Goal: Information Seeking & Learning: Check status

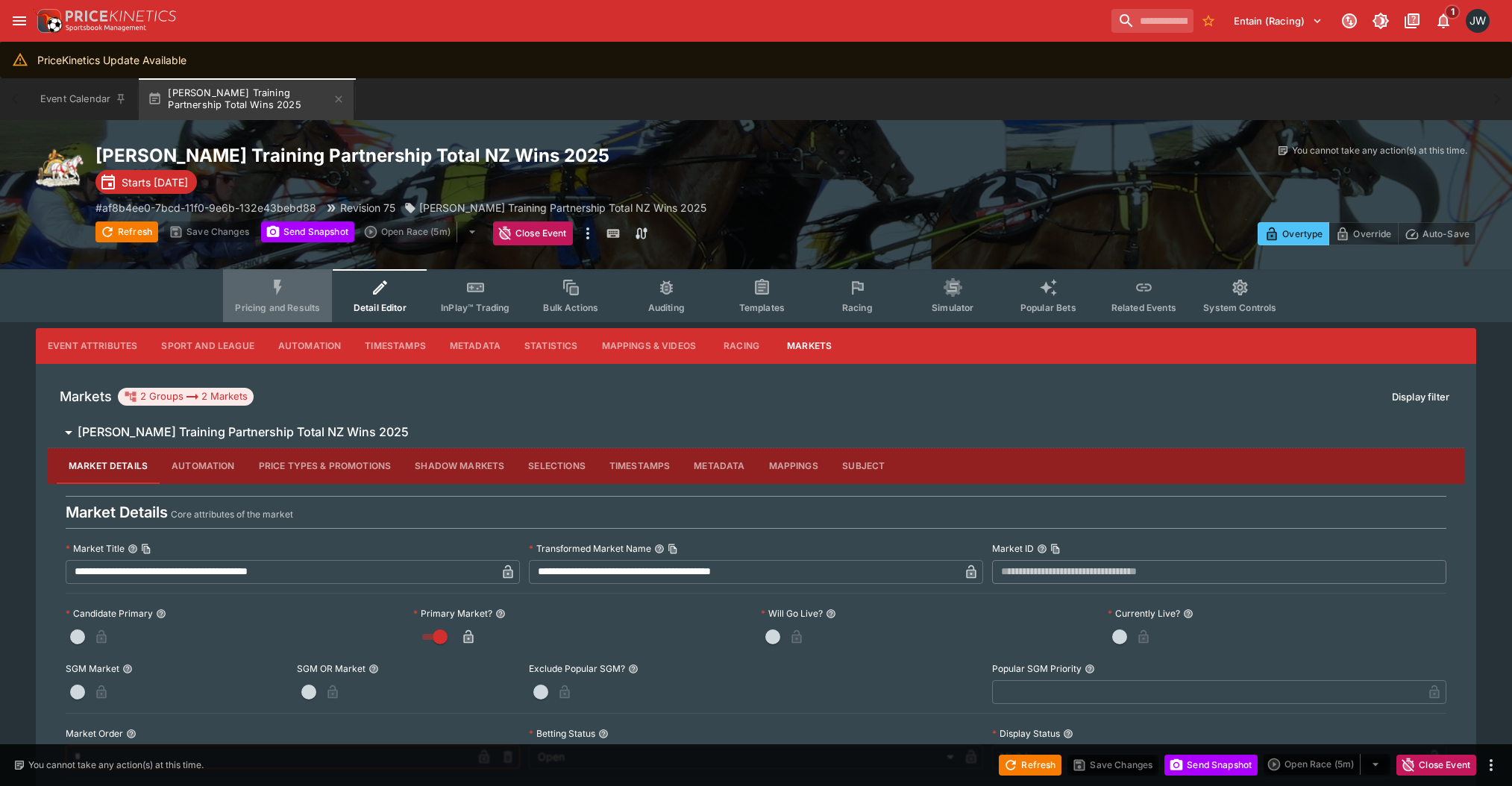
click at [268, 304] on span "Pricing and Results" at bounding box center [277, 307] width 85 height 11
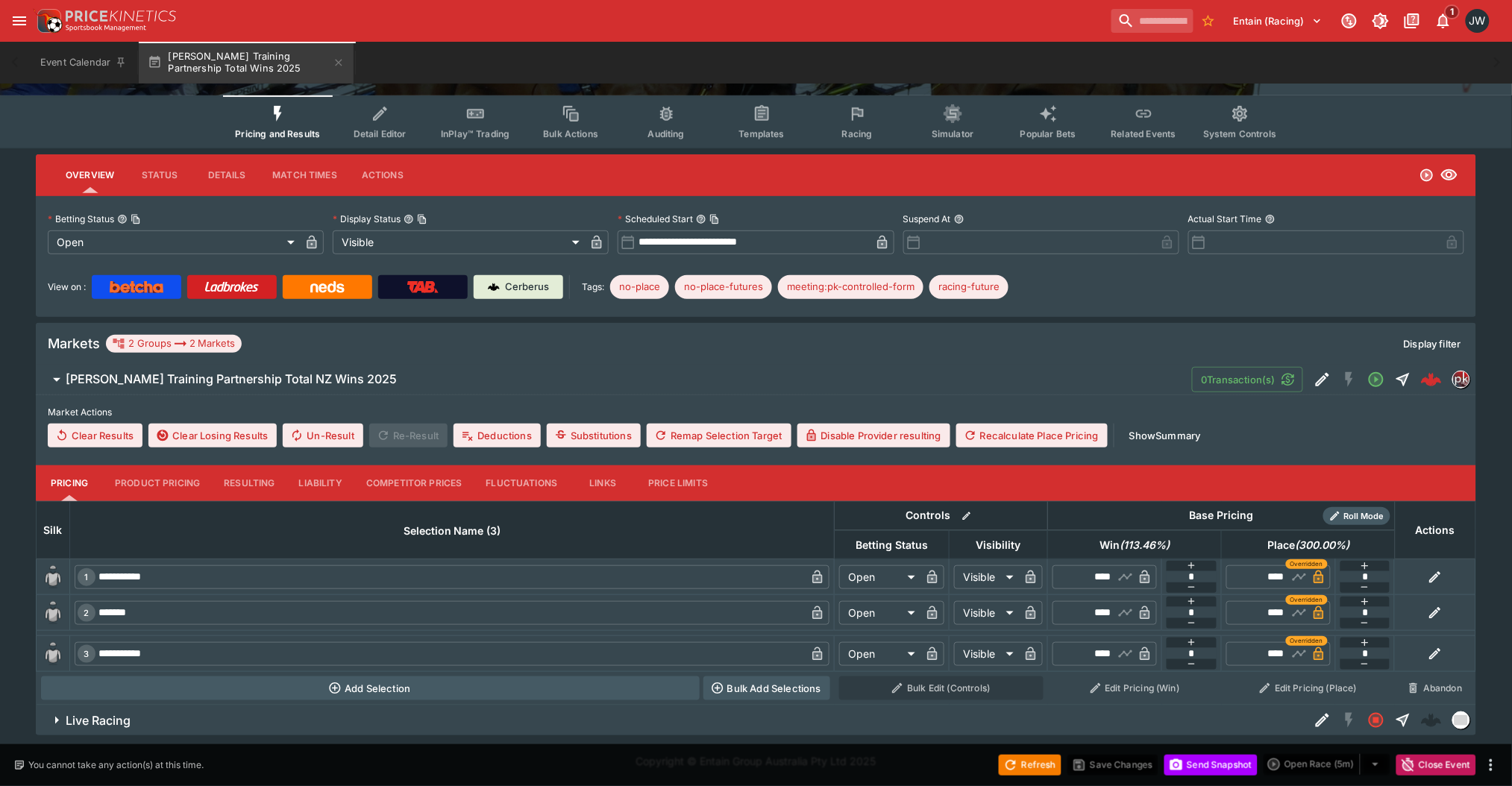
scroll to position [173, 0]
click at [1, 486] on div "**********" at bounding box center [756, 445] width 1512 height 581
click at [330, 498] on button "Liability" at bounding box center [320, 484] width 67 height 36
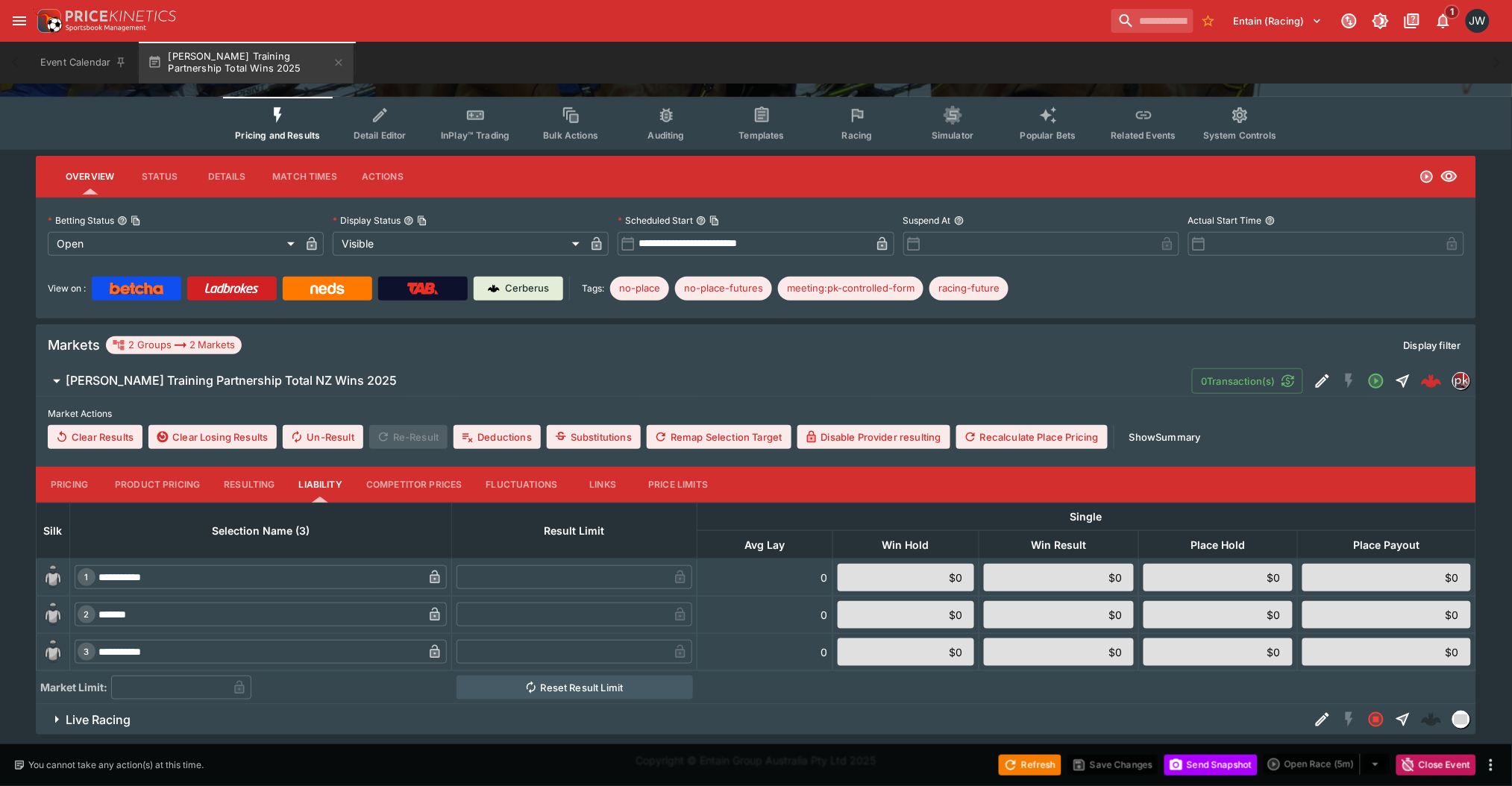
scroll to position [172, 0]
click at [65, 485] on button "Pricing" at bounding box center [69, 486] width 67 height 36
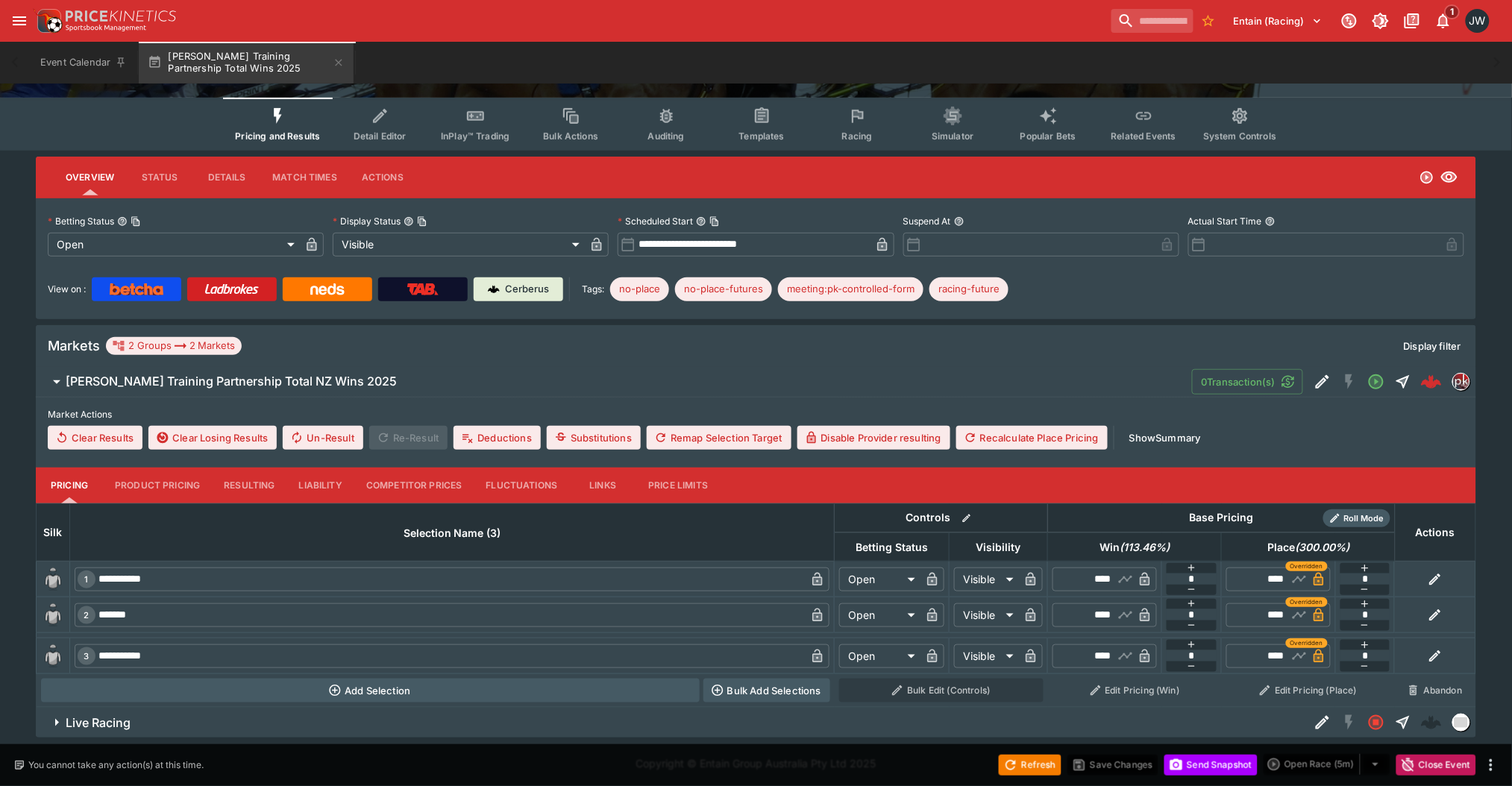
click at [17, 381] on div "**********" at bounding box center [756, 446] width 1512 height 581
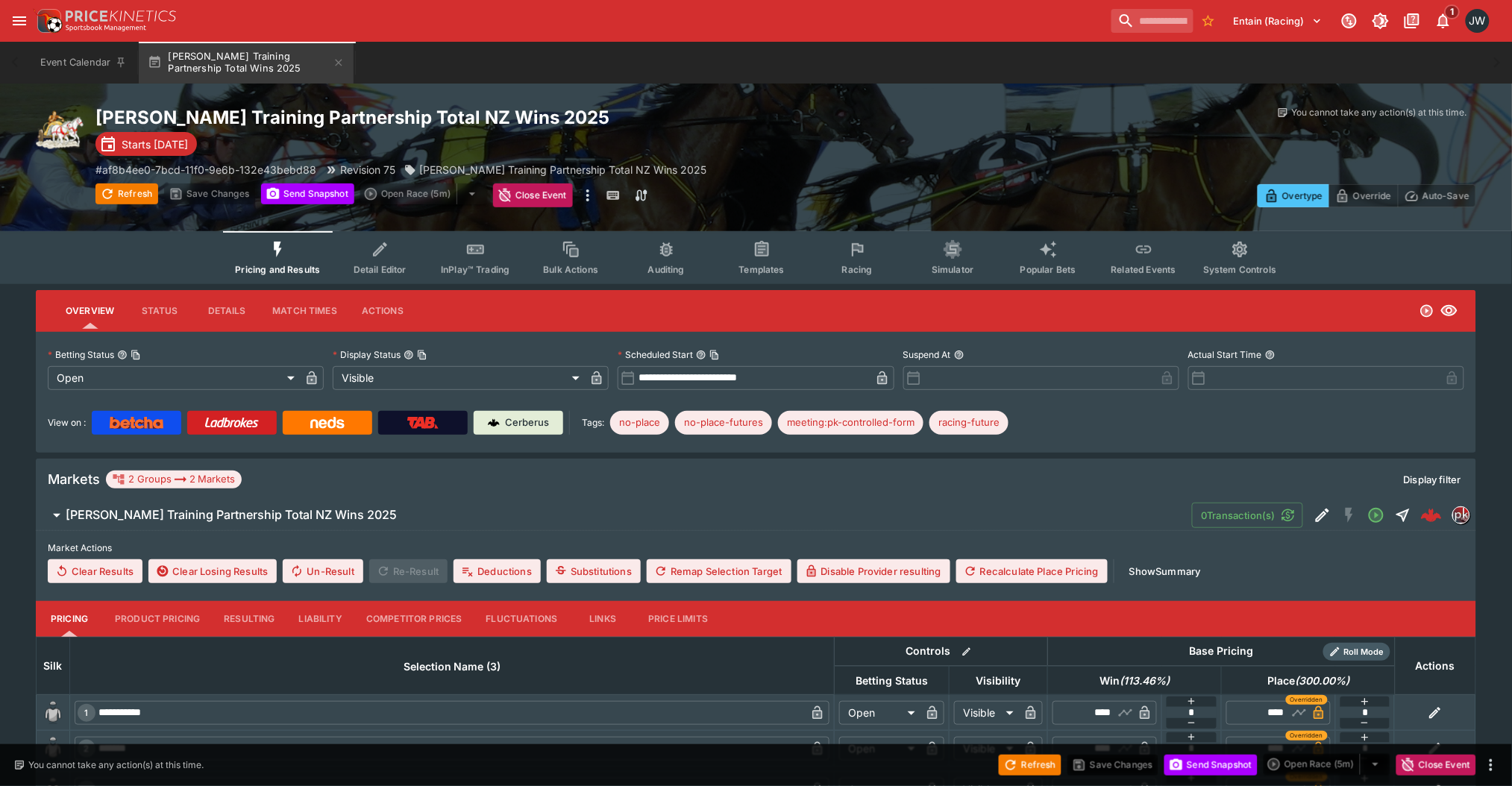
scroll to position [0, 0]
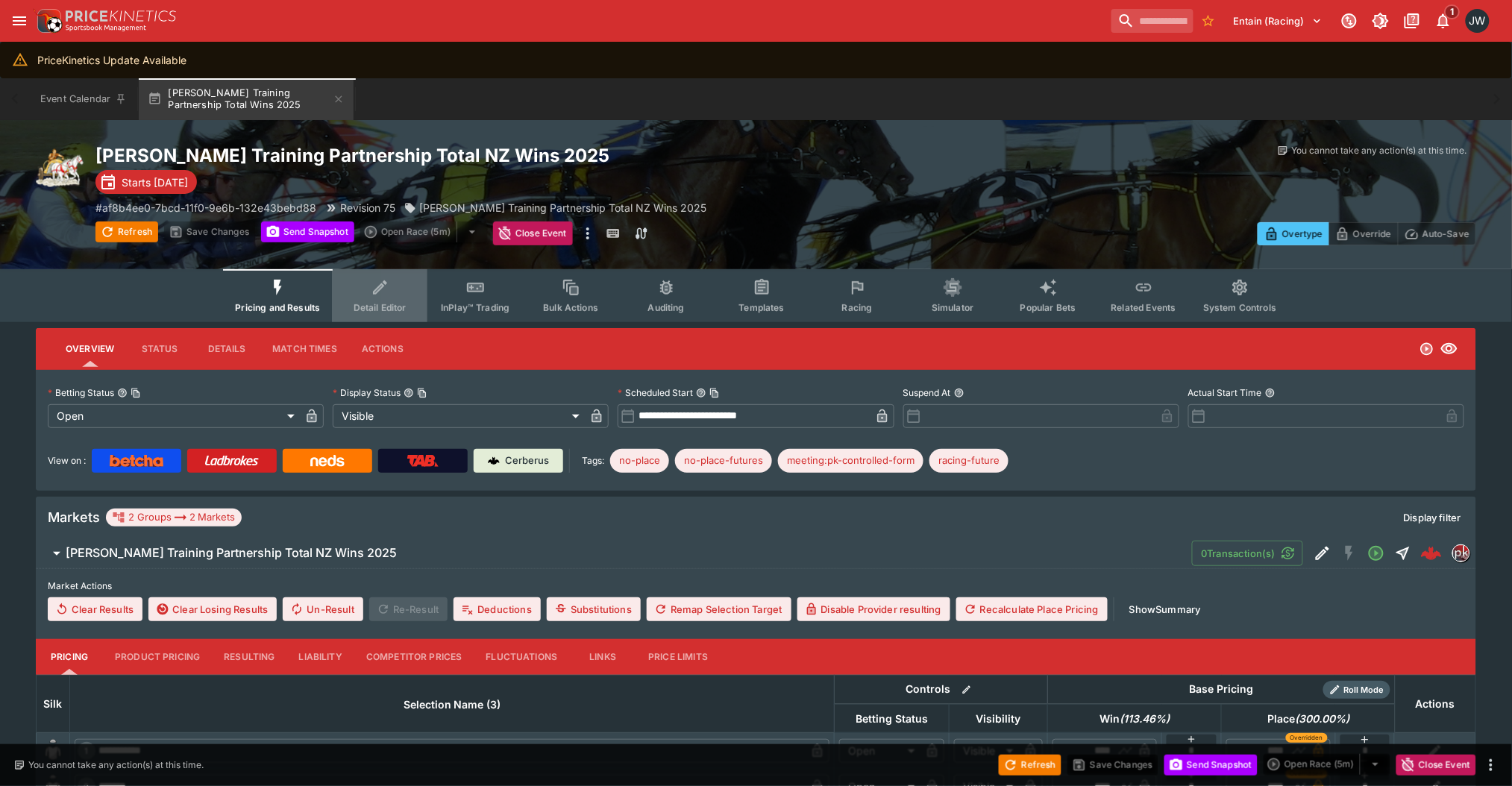
click at [352, 315] on button "Detail Editor" at bounding box center [380, 295] width 96 height 53
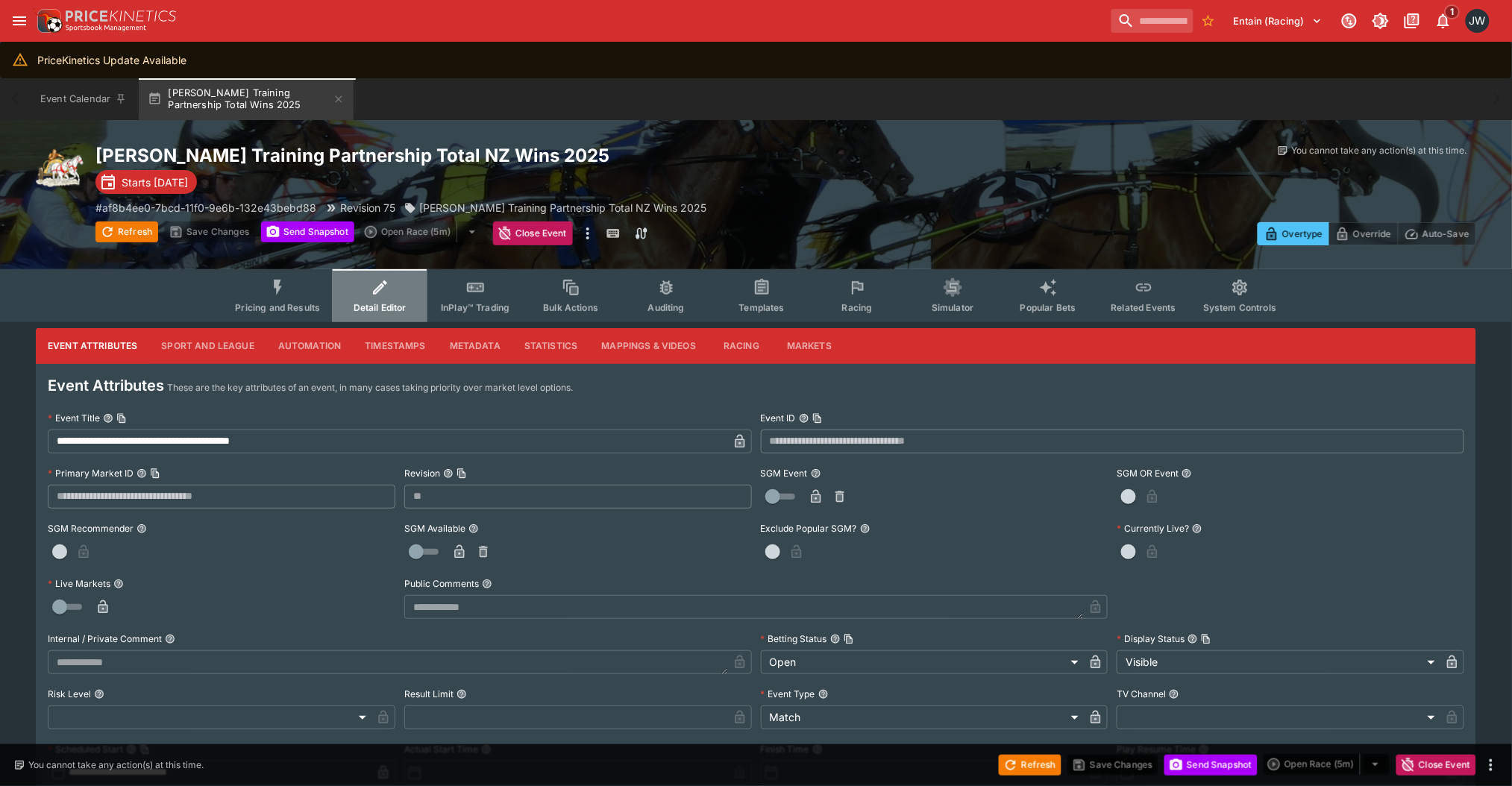
click at [352, 315] on button "Detail Editor" at bounding box center [380, 295] width 96 height 53
click at [270, 302] on span "Pricing and Results" at bounding box center [277, 307] width 85 height 11
